Goal: Information Seeking & Learning: Learn about a topic

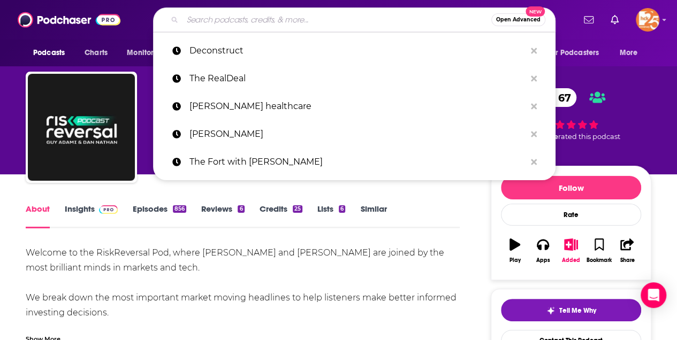
click at [214, 24] on input "Search podcasts, credits, & more..." at bounding box center [336, 19] width 309 height 17
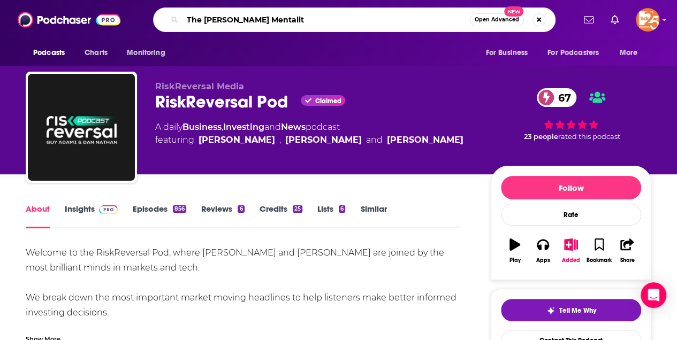
type input "The [PERSON_NAME] Mentality"
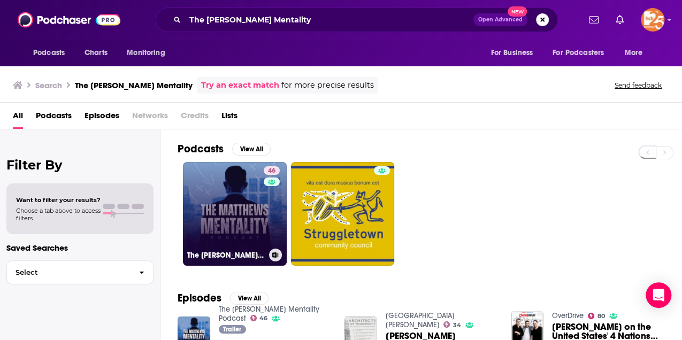
click at [250, 227] on link "46 The [PERSON_NAME] Mentality Podcast" at bounding box center [235, 214] width 104 height 104
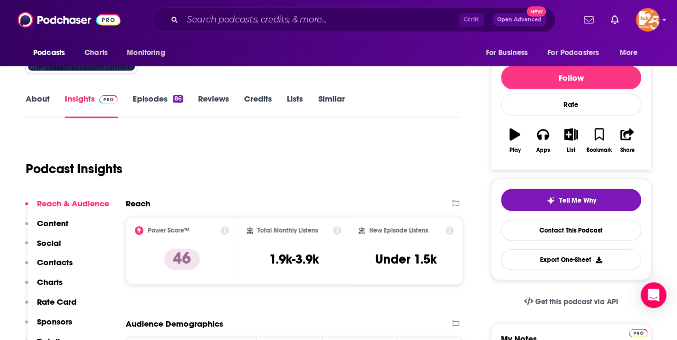
scroll to position [71, 0]
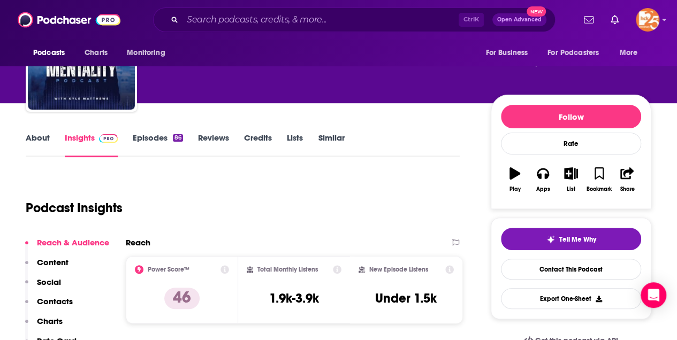
click at [42, 138] on link "About" at bounding box center [38, 145] width 24 height 25
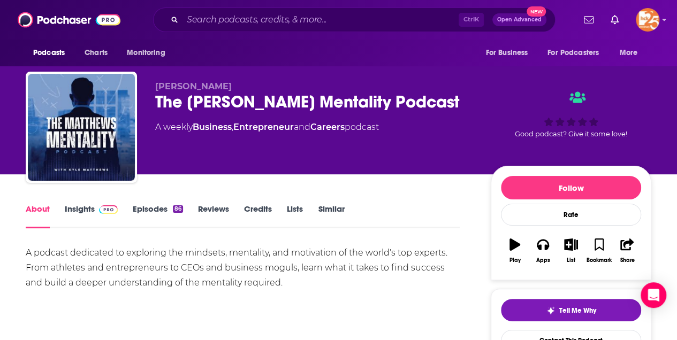
scroll to position [107, 0]
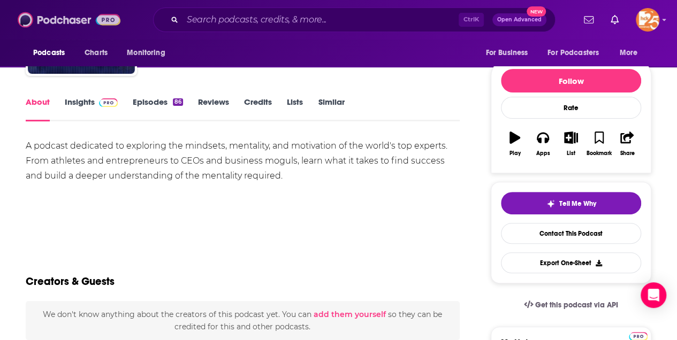
click at [70, 22] on img at bounding box center [69, 20] width 103 height 20
